Goal: Transaction & Acquisition: Book appointment/travel/reservation

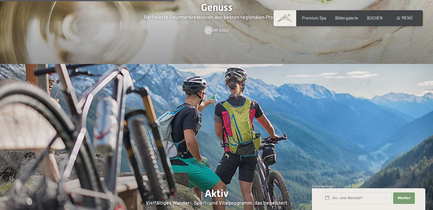
scroll to position [974, 0]
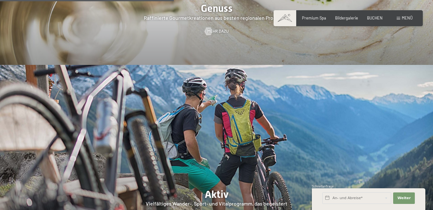
click at [400, 17] on span at bounding box center [399, 18] width 4 height 3
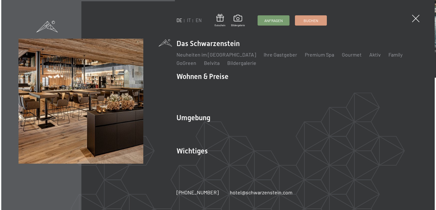
scroll to position [977, 0]
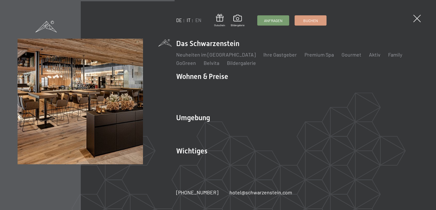
click at [190, 21] on link "IT" at bounding box center [189, 20] width 4 height 5
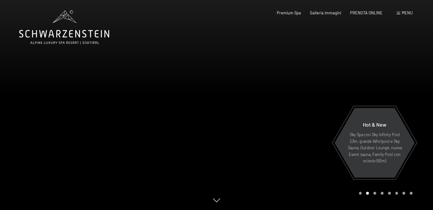
click at [402, 12] on span "Menu" at bounding box center [407, 12] width 11 height 5
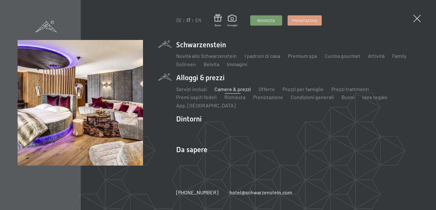
click at [229, 89] on link "Camere & prezzi" at bounding box center [232, 89] width 36 height 6
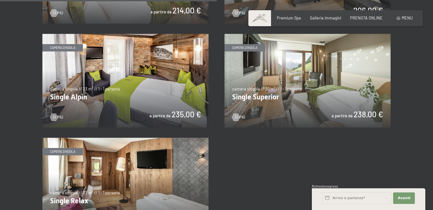
scroll to position [817, 0]
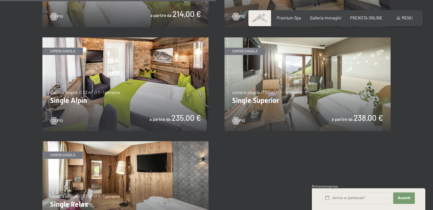
click at [325, 99] on img at bounding box center [308, 83] width 166 height 93
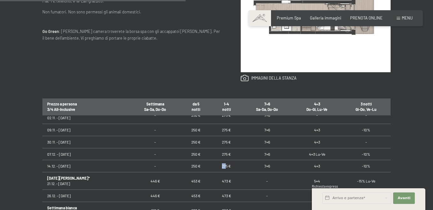
scroll to position [86, 0]
drag, startPoint x: 219, startPoint y: 165, endPoint x: 233, endPoint y: 165, distance: 13.4
click at [233, 165] on td "275 €" at bounding box center [226, 166] width 31 height 12
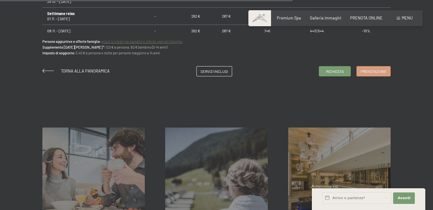
scroll to position [489, 0]
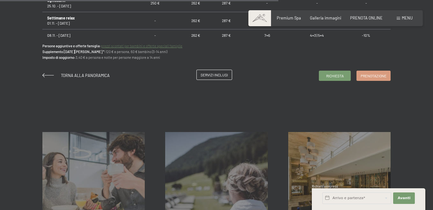
click at [210, 76] on span "Servizi inclusi" at bounding box center [214, 74] width 27 height 5
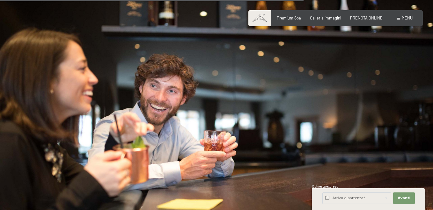
scroll to position [723, 0]
